Goal: Task Accomplishment & Management: Use online tool/utility

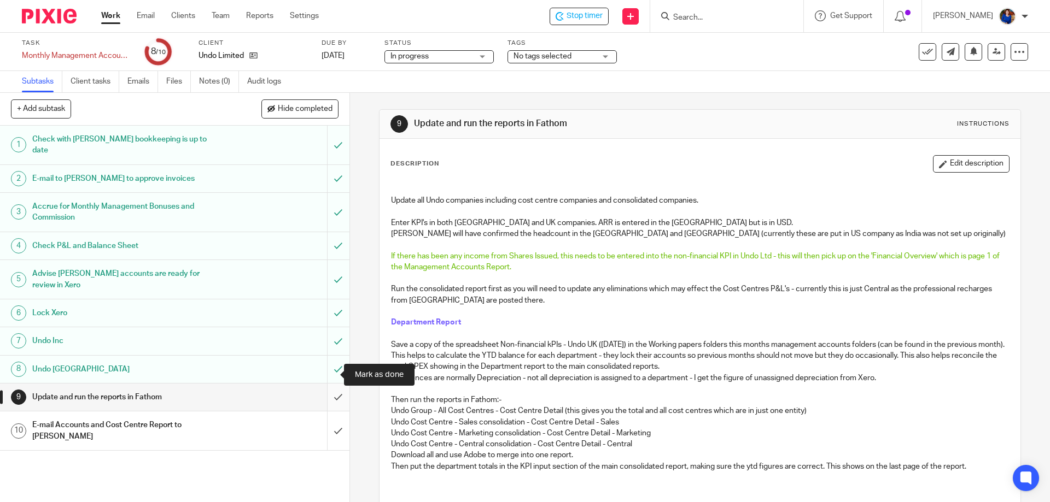
drag, startPoint x: 332, startPoint y: 372, endPoint x: 326, endPoint y: 372, distance: 6.6
click at [332, 384] on input "submit" at bounding box center [174, 397] width 349 height 27
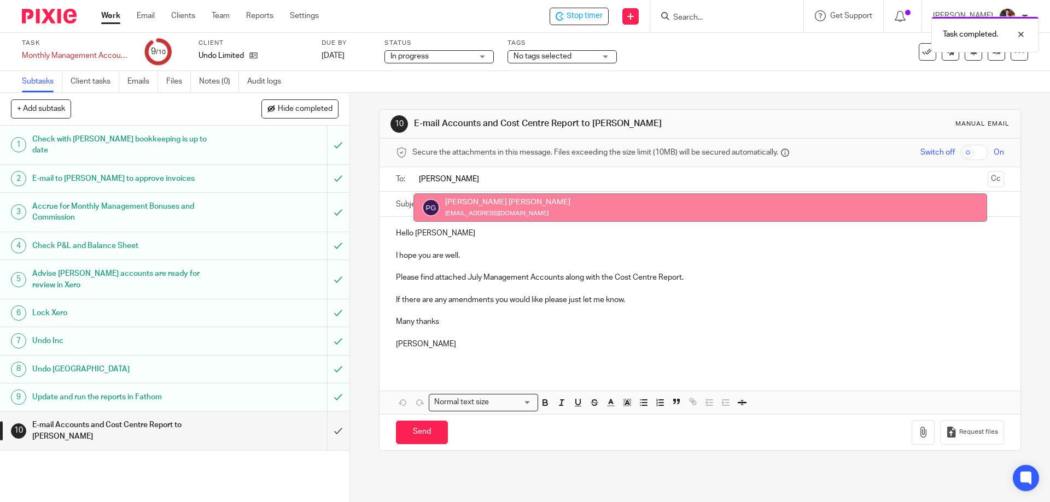
type input "[PERSON_NAME]"
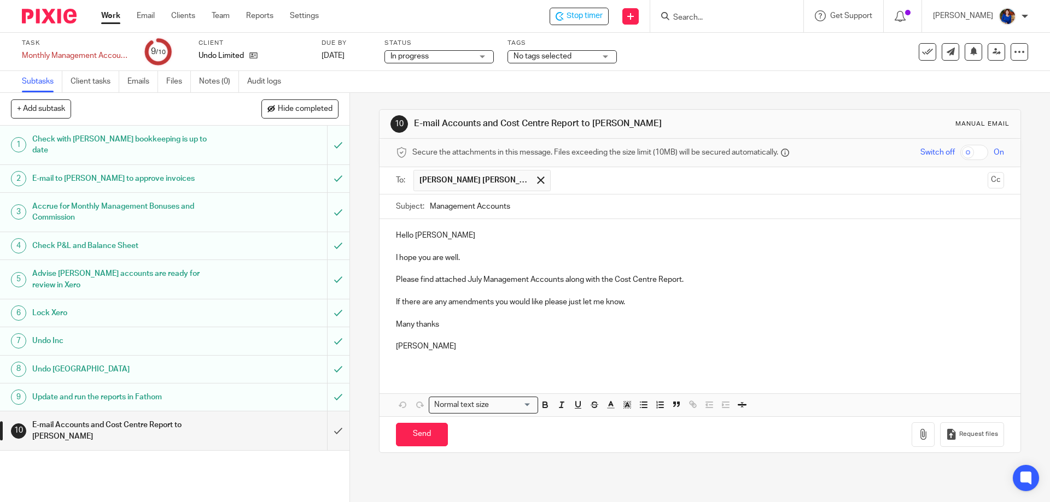
click at [480, 261] on p "I hope you are well." at bounding box center [699, 258] width 607 height 11
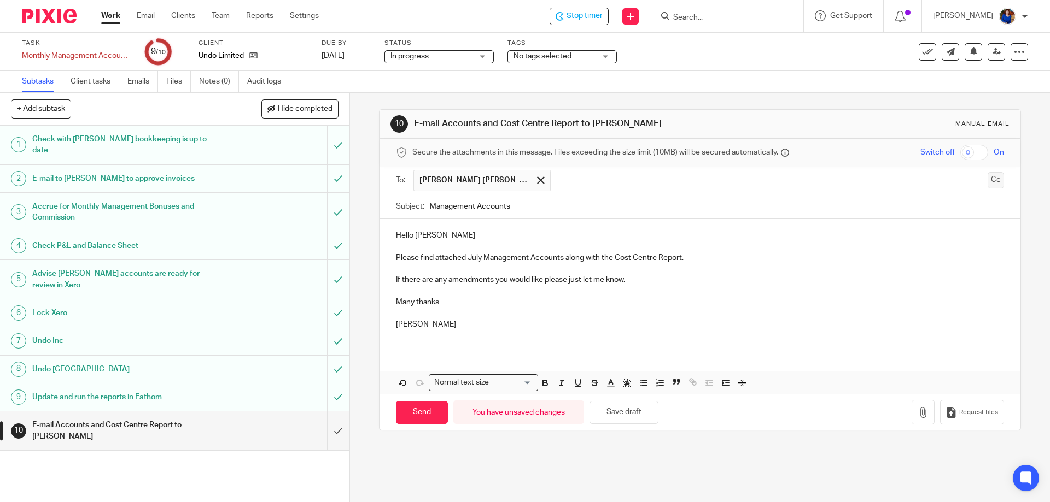
click at [987, 180] on button "Cc" at bounding box center [995, 180] width 16 height 16
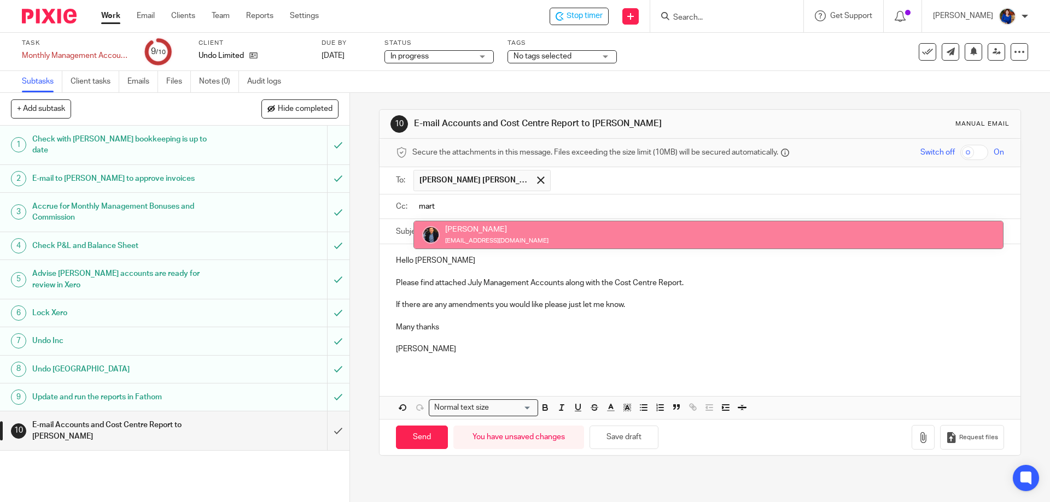
type input "mart"
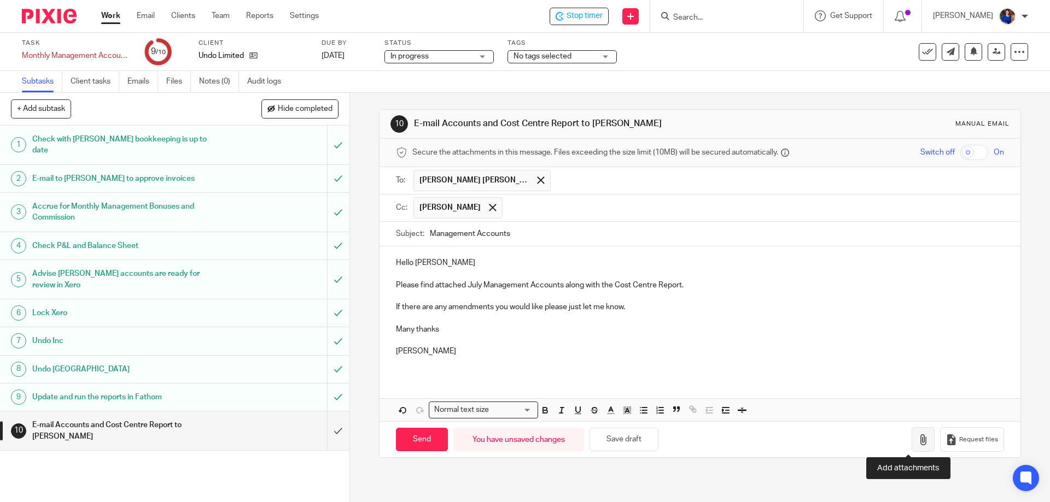
click at [917, 442] on icon "button" at bounding box center [922, 440] width 11 height 11
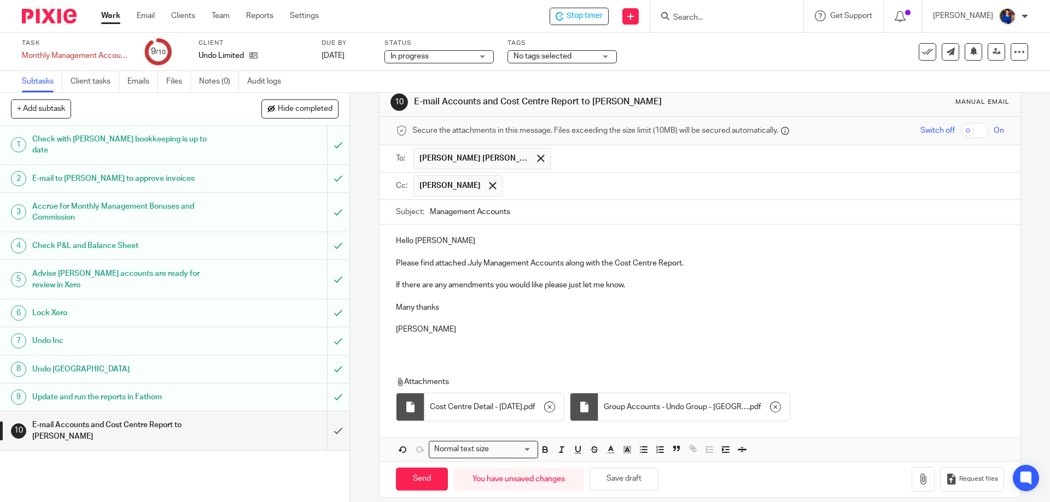
scroll to position [34, 0]
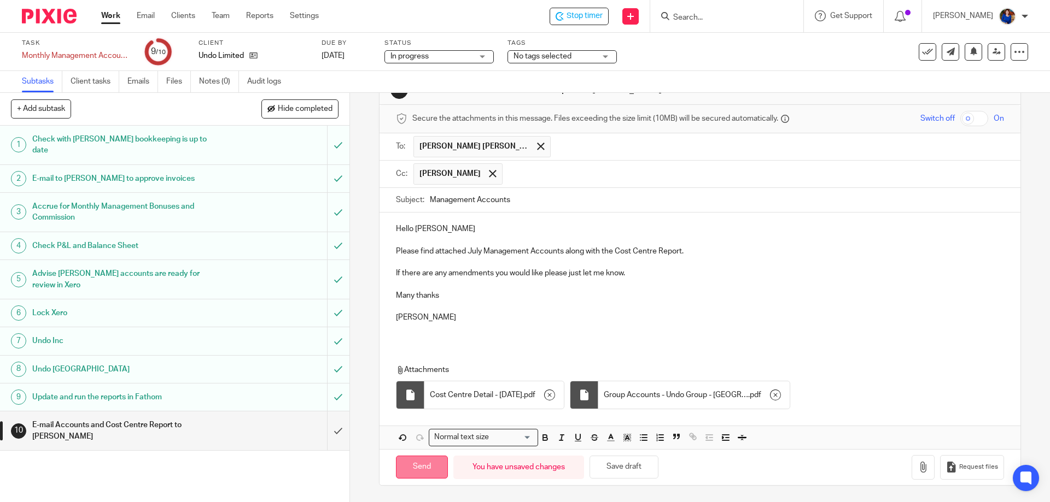
click at [429, 466] on input "Send" at bounding box center [422, 468] width 52 height 24
type input "Sent"
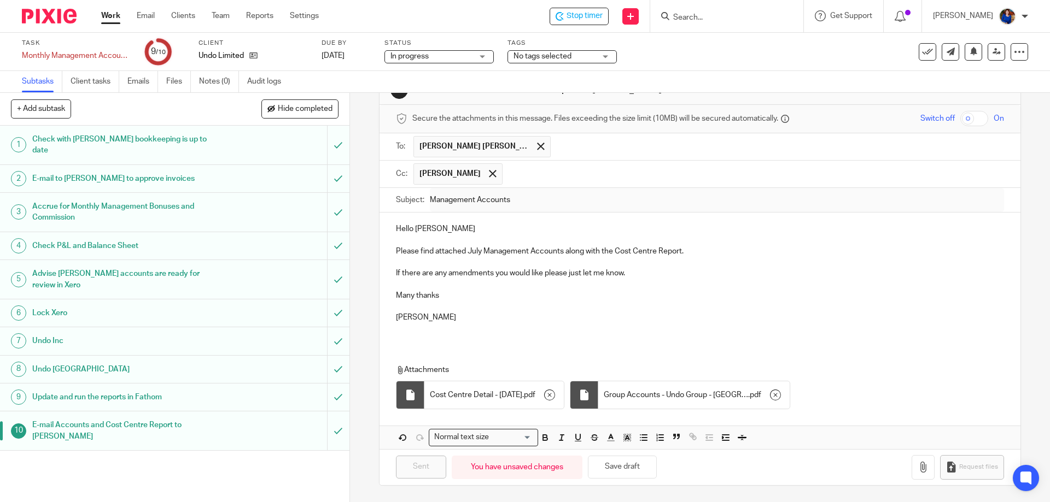
click at [922, 52] on icon at bounding box center [927, 51] width 11 height 11
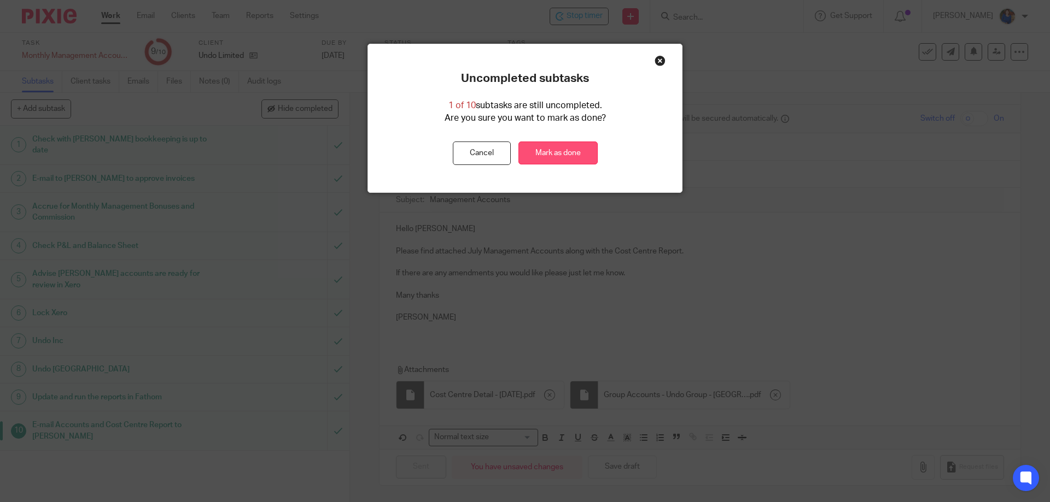
click at [542, 153] on link "Mark as done" at bounding box center [557, 154] width 79 height 24
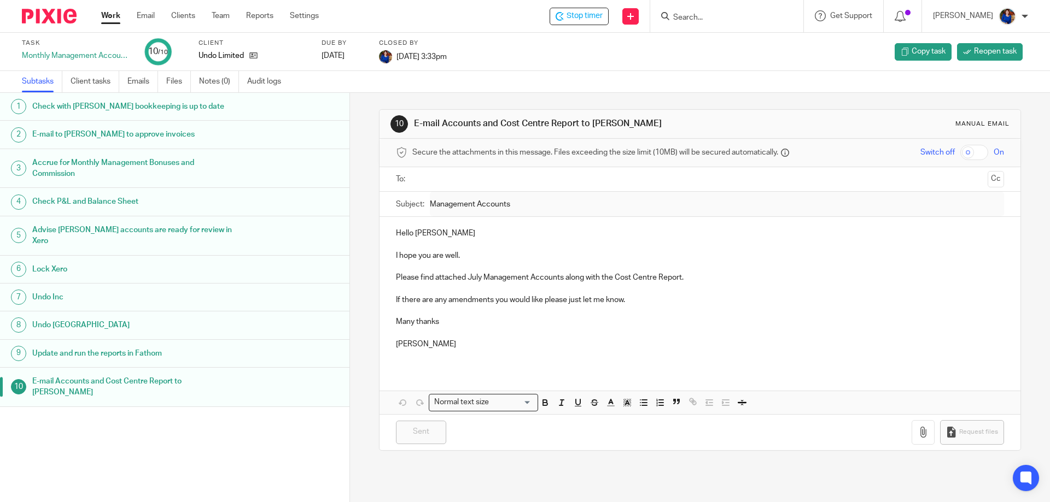
click at [112, 17] on link "Work" at bounding box center [110, 15] width 19 height 11
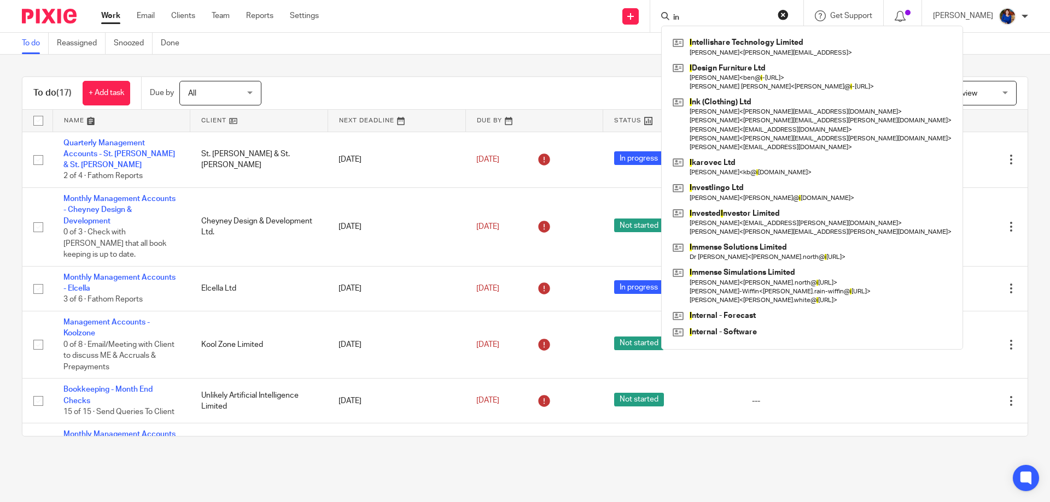
type input "i"
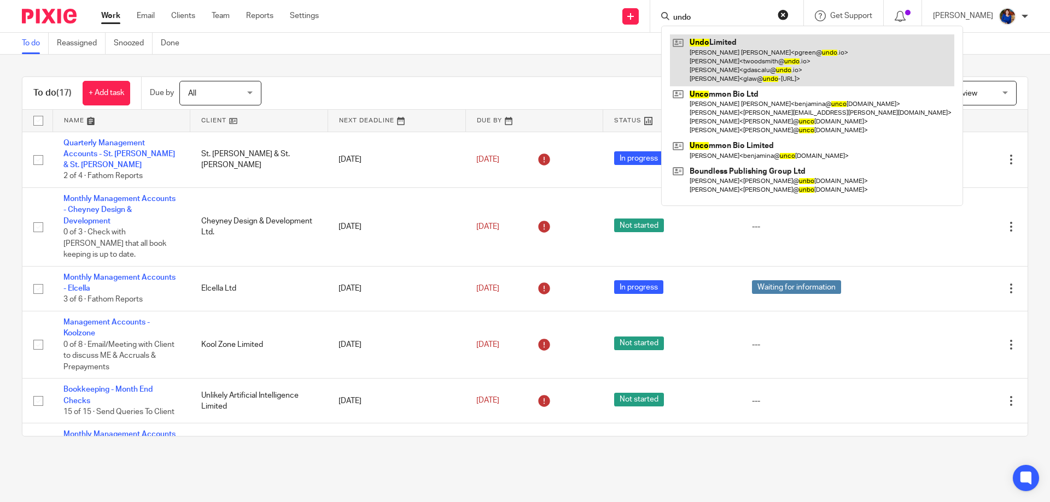
type input "undo"
click at [713, 56] on link at bounding box center [812, 60] width 284 height 52
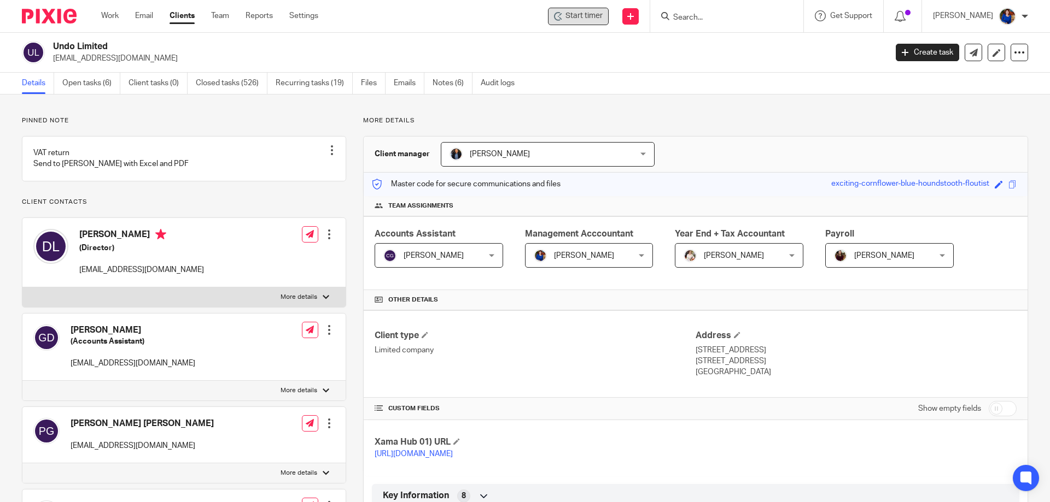
click at [576, 16] on span "Start timer" at bounding box center [583, 15] width 37 height 11
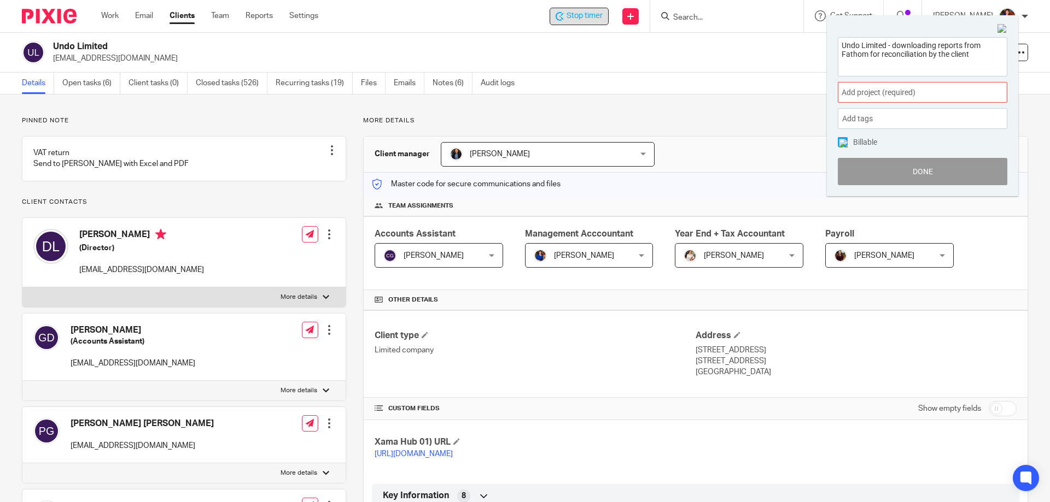
type textarea "Undo Limited - downloading reports from Fathom for reconciliation by the client"
click at [888, 90] on span "Add project (required) :" at bounding box center [910, 92] width 138 height 11
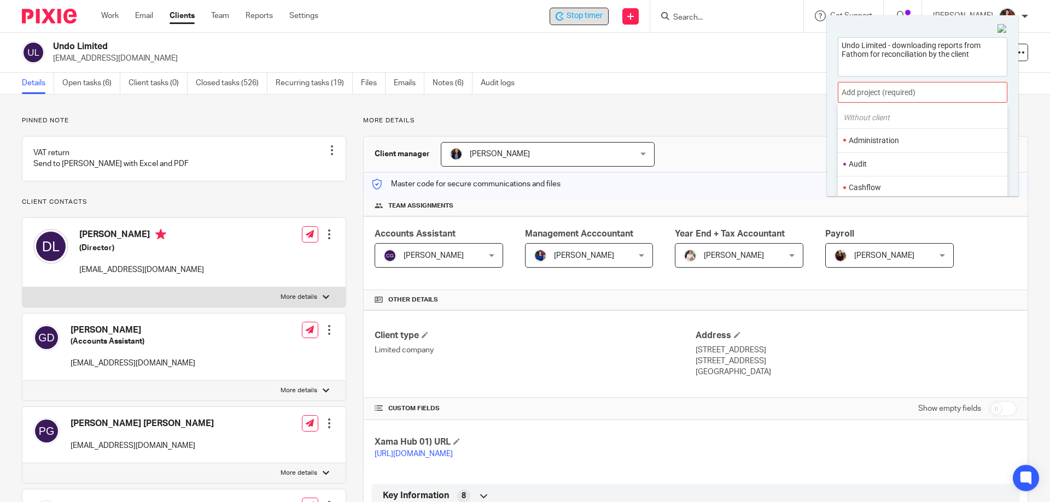
scroll to position [109, 0]
click at [886, 133] on li "Administration" at bounding box center [919, 136] width 143 height 11
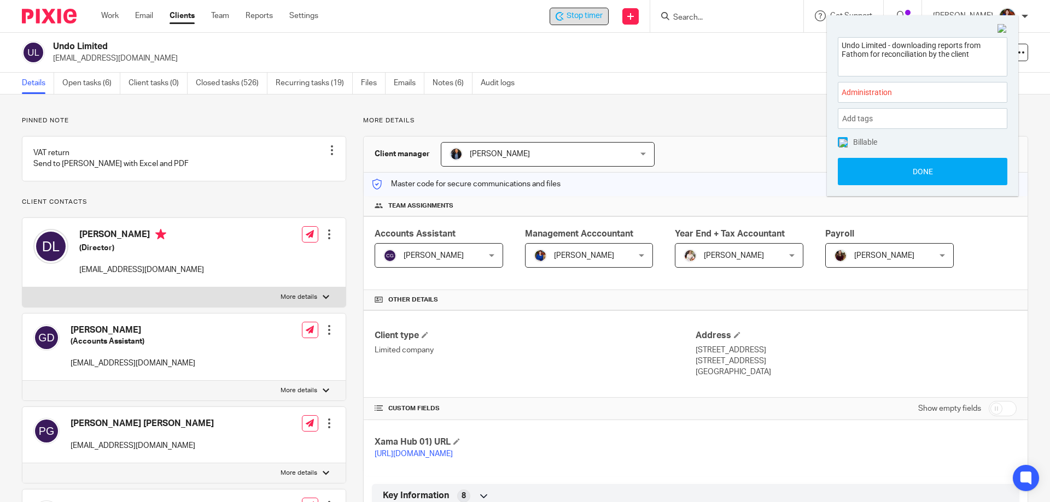
click at [845, 142] on img at bounding box center [843, 143] width 9 height 9
click at [851, 174] on button "Done" at bounding box center [922, 171] width 169 height 27
